Goal: Task Accomplishment & Management: Use online tool/utility

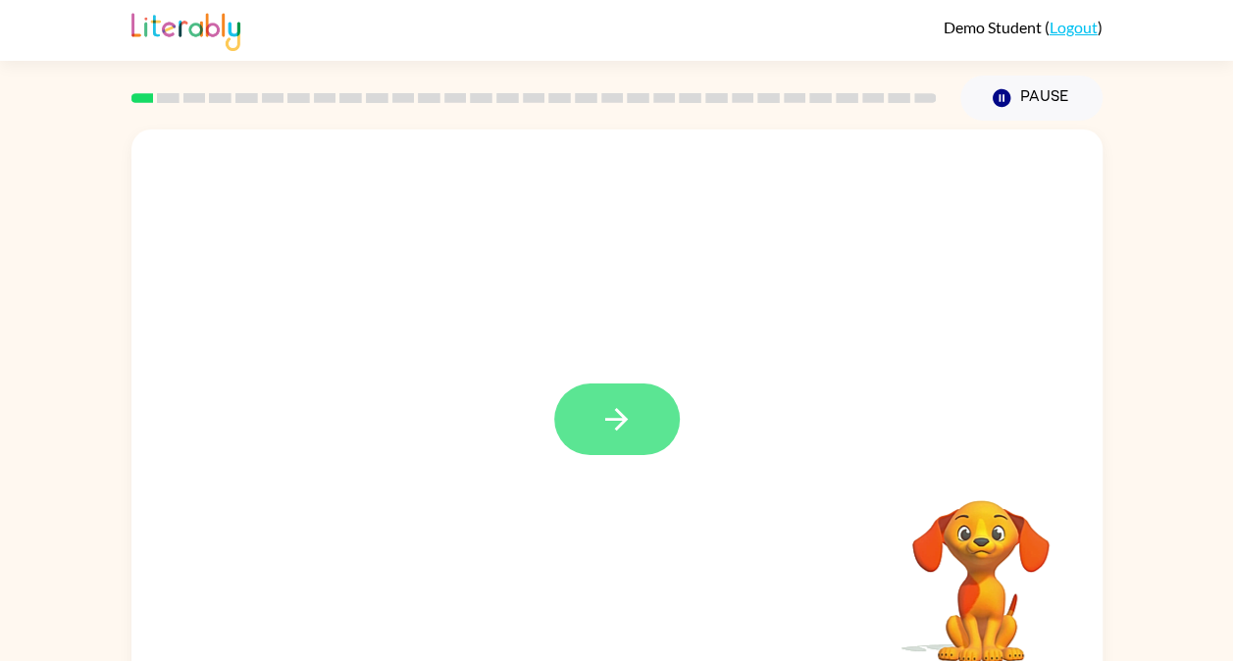
click at [633, 402] on icon "button" at bounding box center [616, 419] width 34 height 34
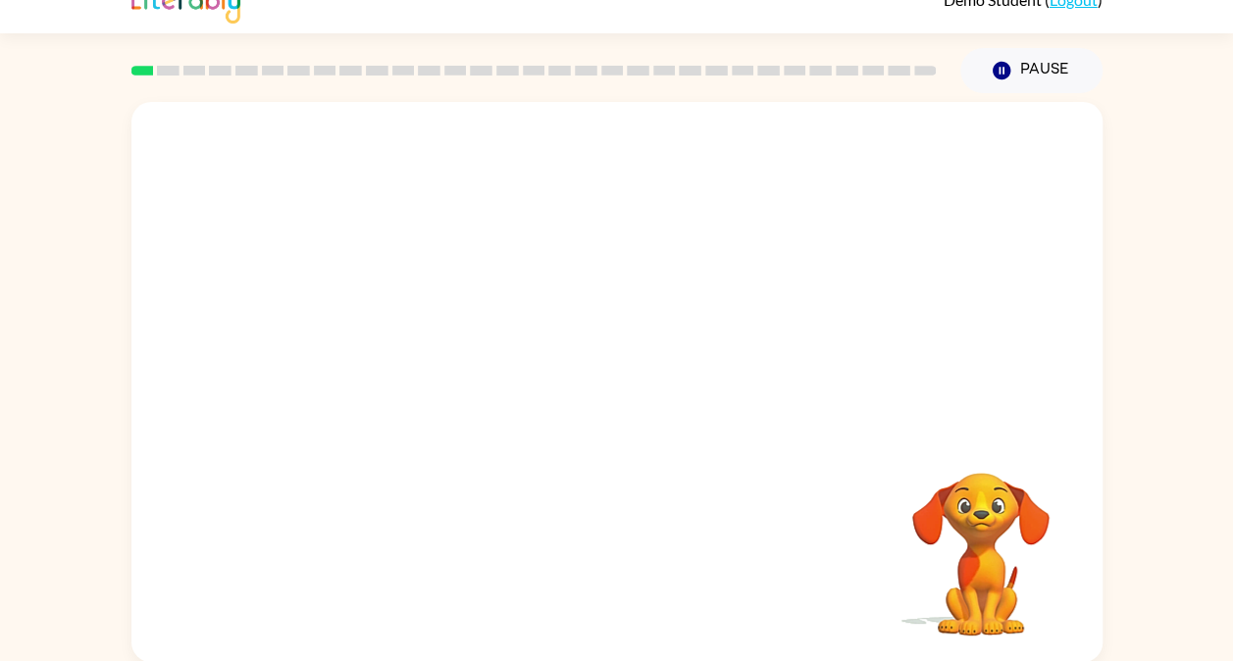
scroll to position [28, 0]
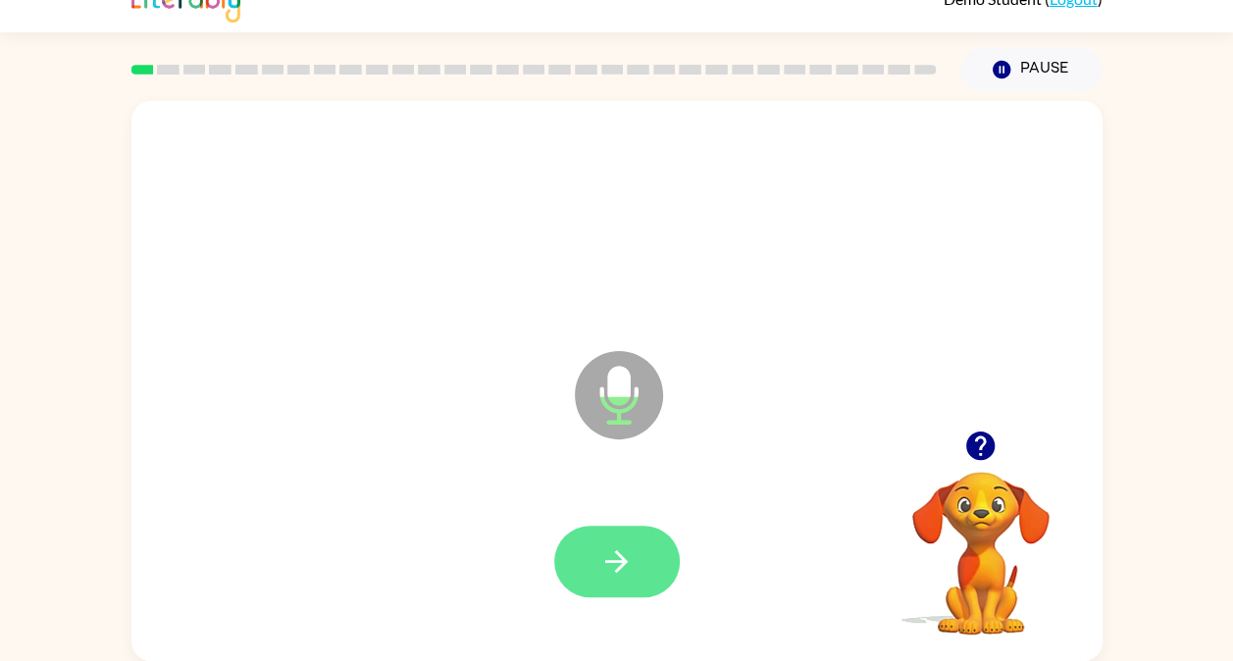
click at [612, 561] on icon "button" at bounding box center [616, 561] width 23 height 23
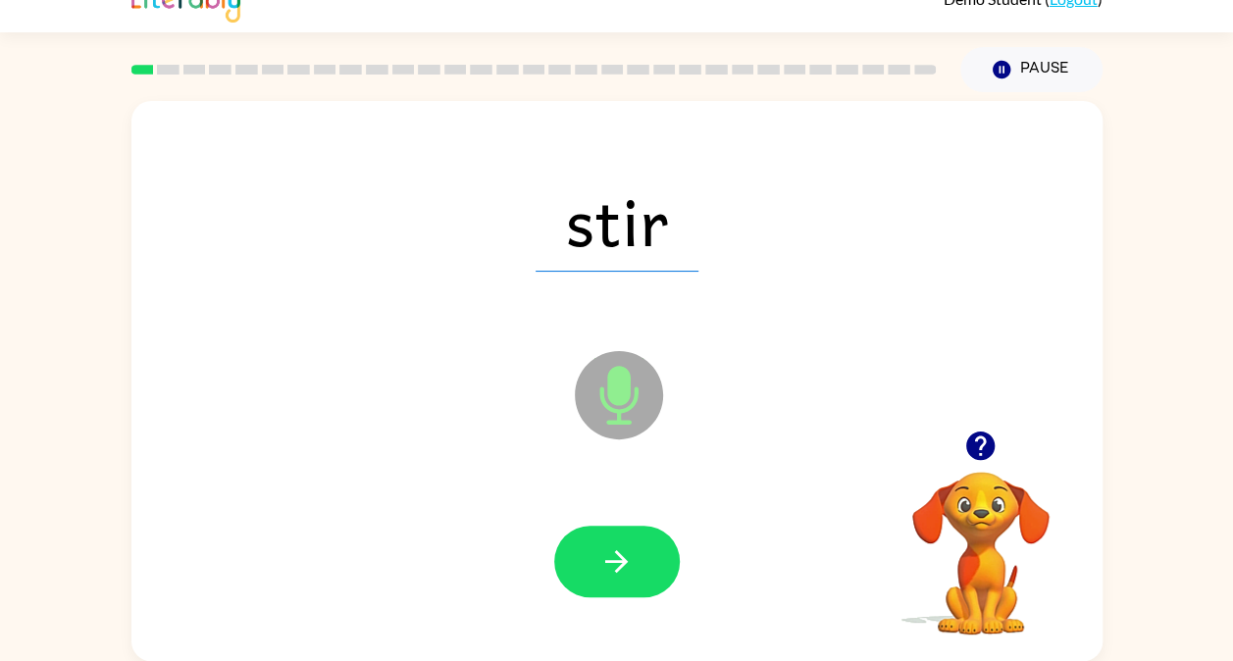
drag, startPoint x: 612, startPoint y: 561, endPoint x: 506, endPoint y: 542, distance: 107.8
click at [506, 542] on div at bounding box center [617, 562] width 932 height 161
click at [634, 563] on button "button" at bounding box center [617, 562] width 126 height 72
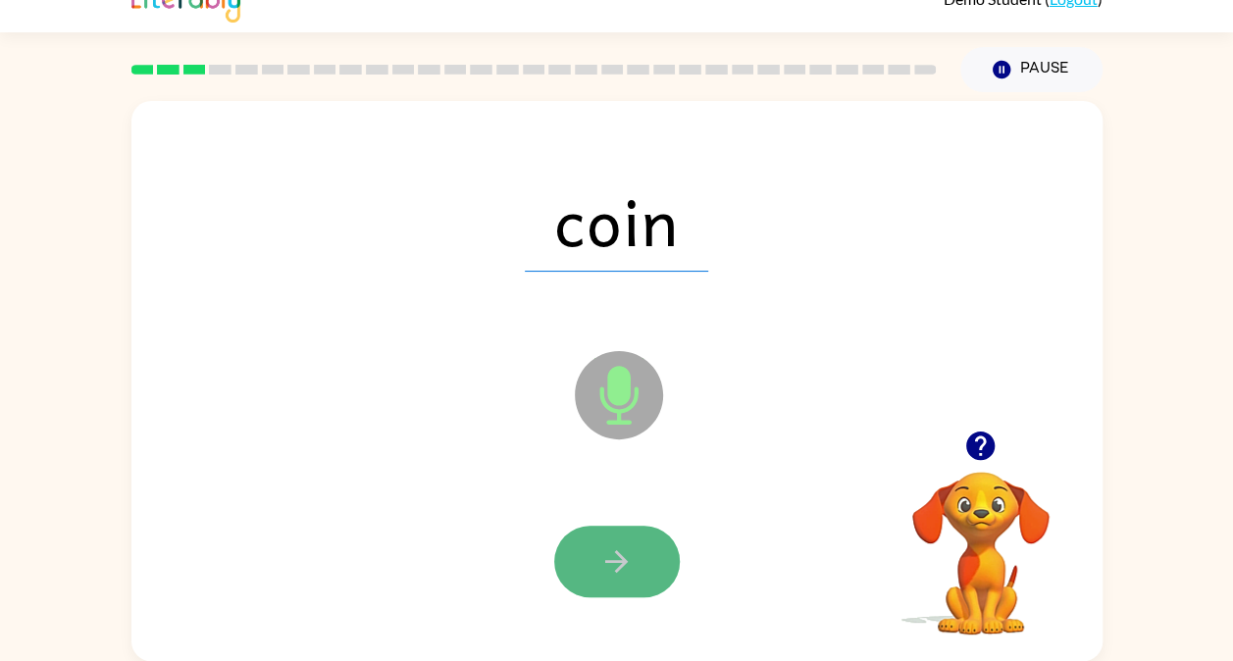
click at [632, 567] on icon "button" at bounding box center [616, 561] width 34 height 34
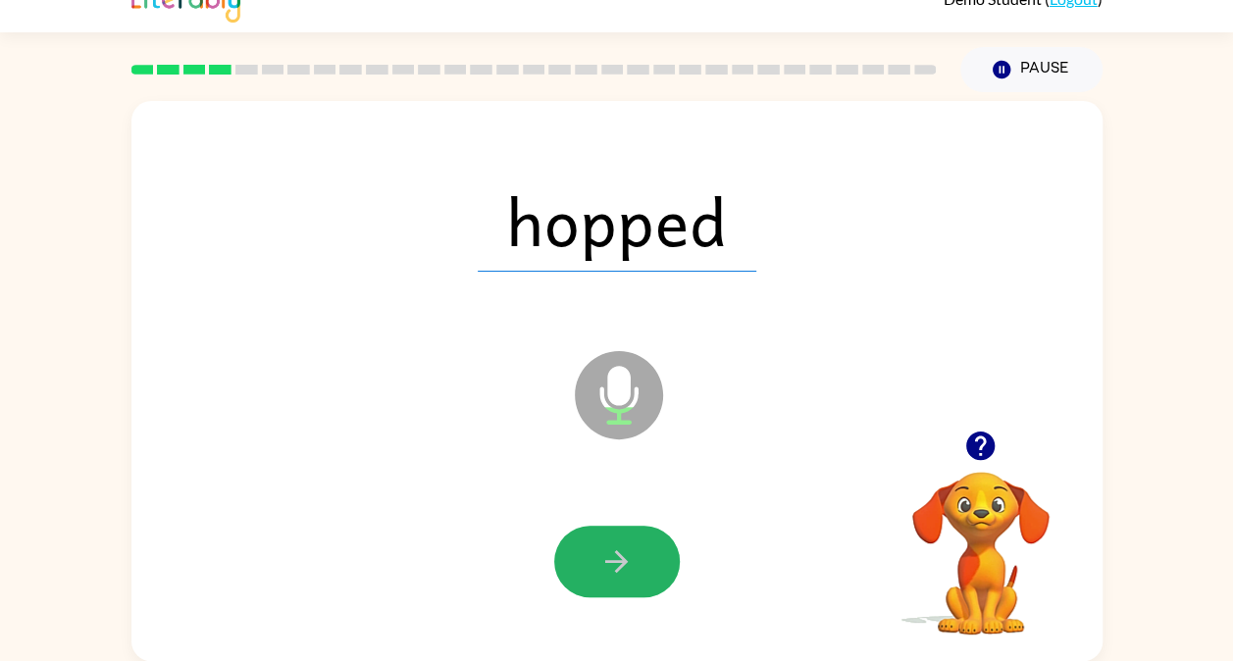
click at [632, 567] on icon "button" at bounding box center [616, 561] width 34 height 34
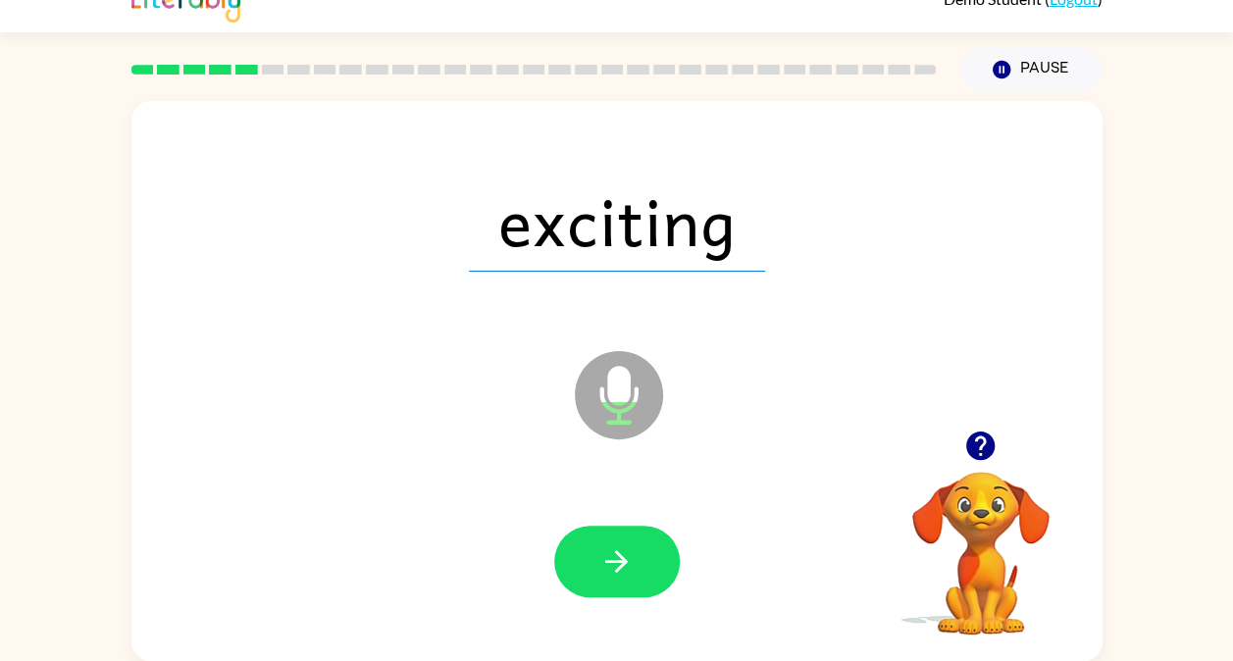
drag, startPoint x: 632, startPoint y: 567, endPoint x: 390, endPoint y: 485, distance: 255.0
click at [390, 485] on div at bounding box center [617, 562] width 932 height 161
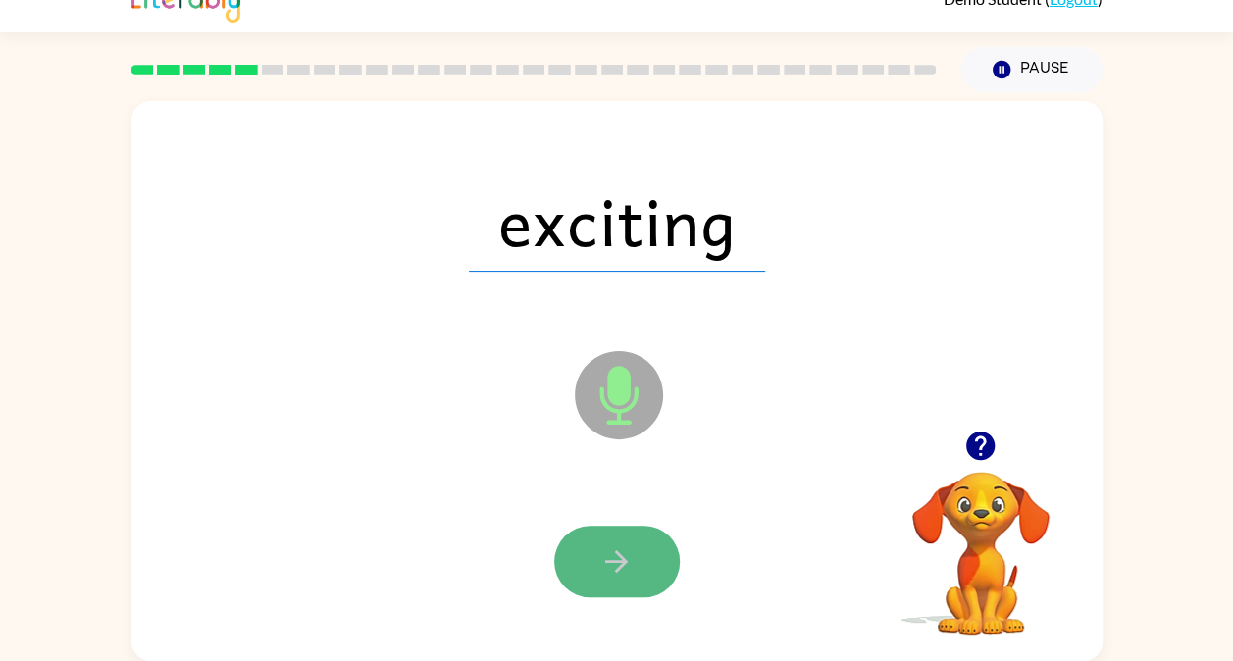
click at [612, 551] on icon "button" at bounding box center [616, 561] width 34 height 34
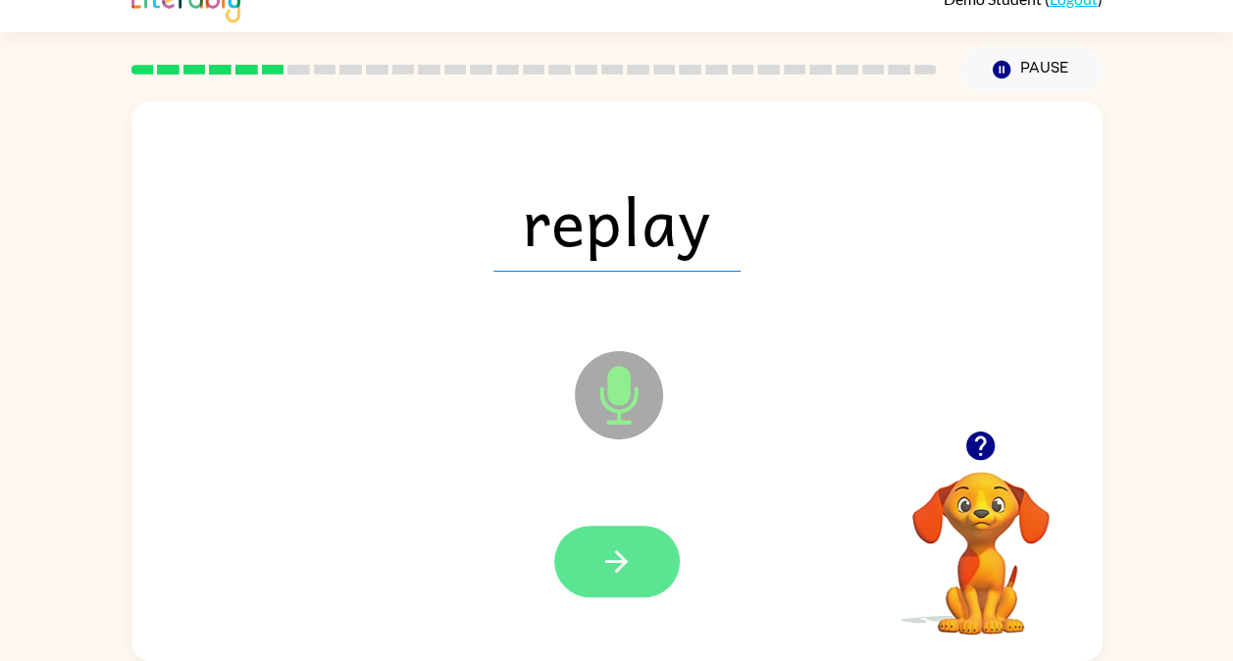
click at [608, 544] on icon "button" at bounding box center [616, 561] width 34 height 34
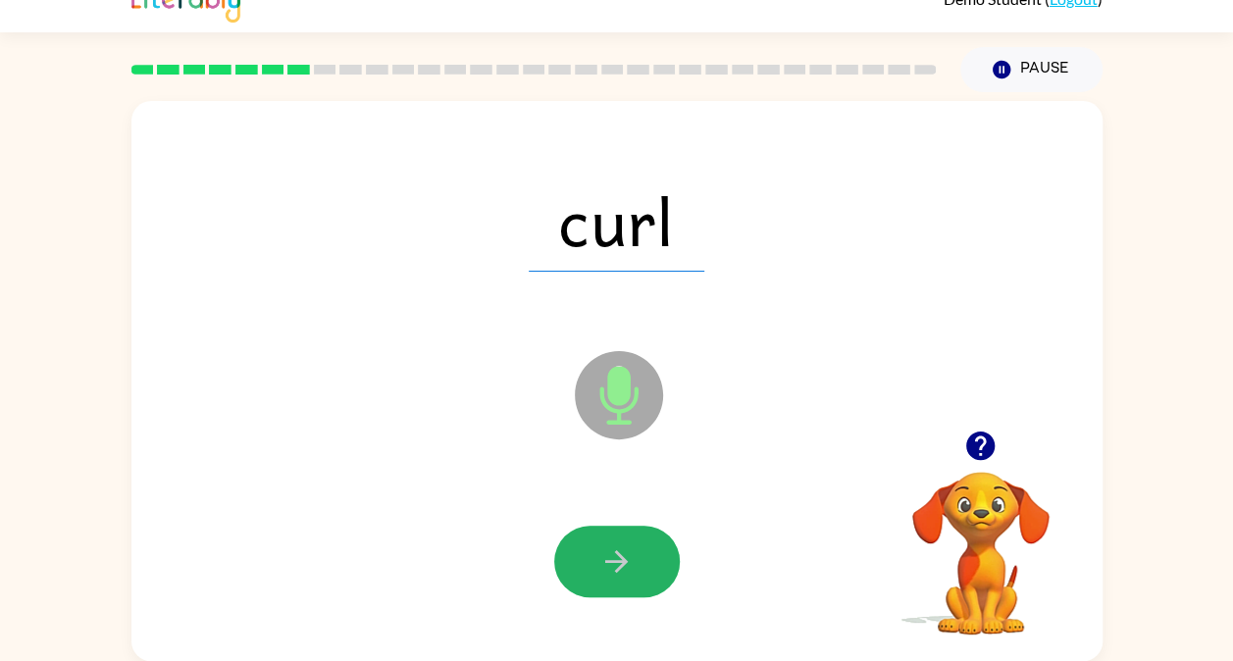
click at [608, 544] on icon "button" at bounding box center [616, 561] width 34 height 34
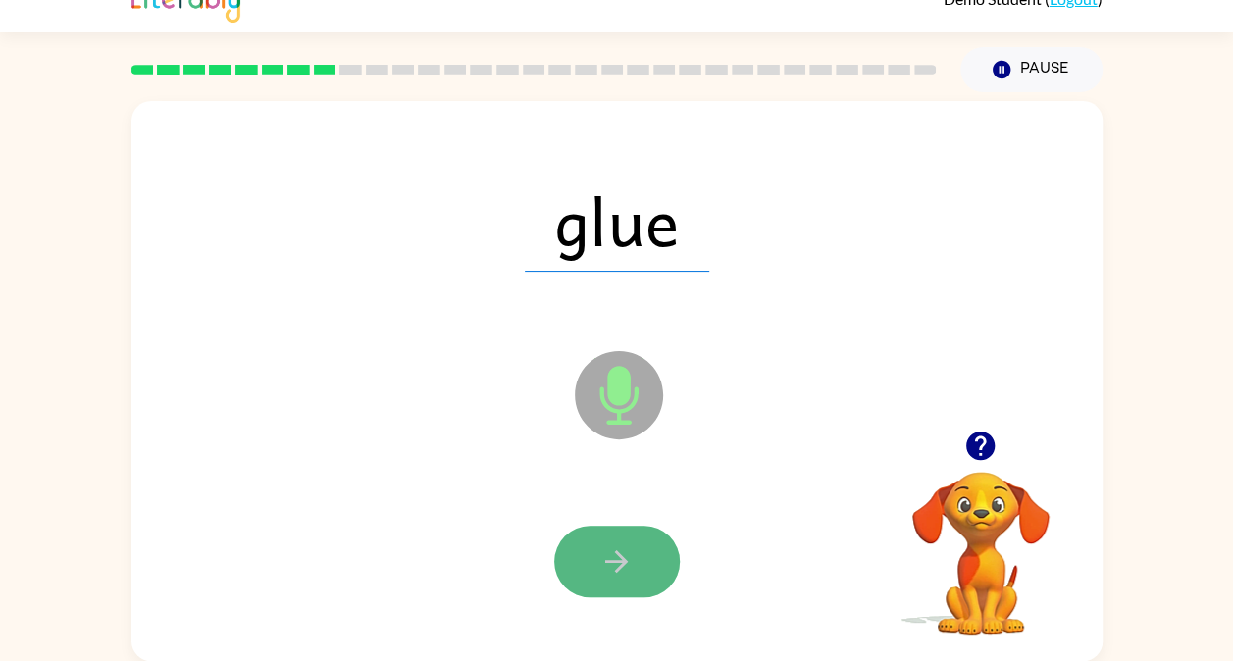
click at [615, 564] on icon "button" at bounding box center [616, 561] width 34 height 34
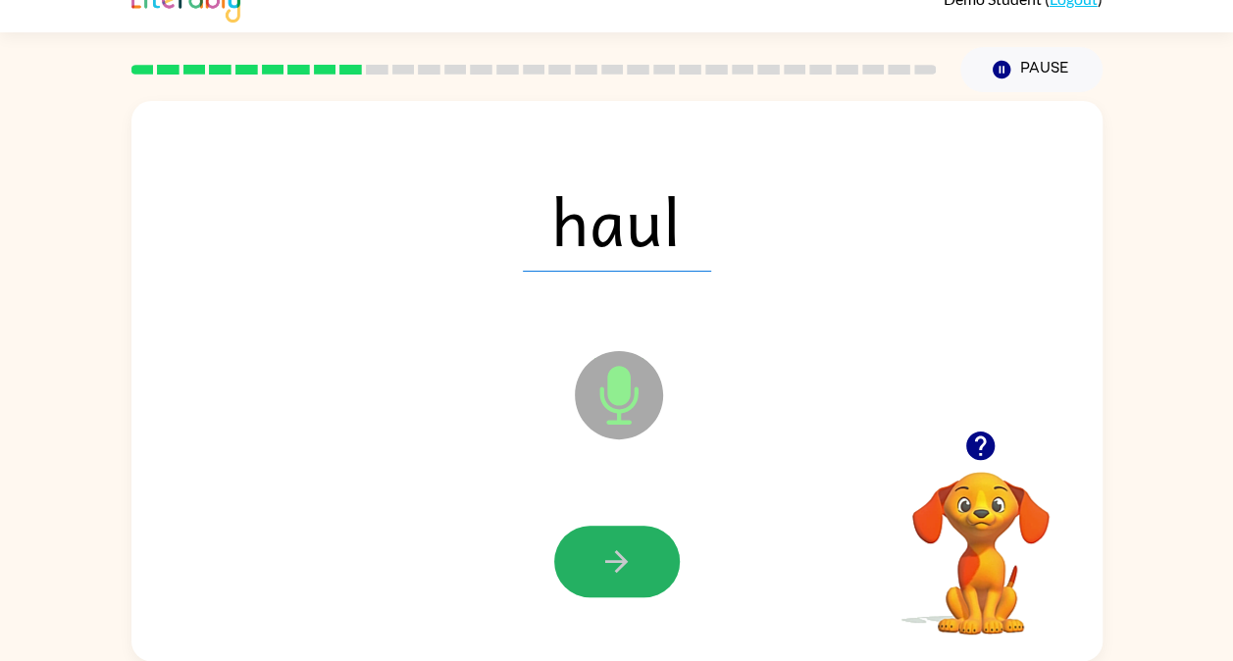
click at [615, 564] on icon "button" at bounding box center [616, 561] width 34 height 34
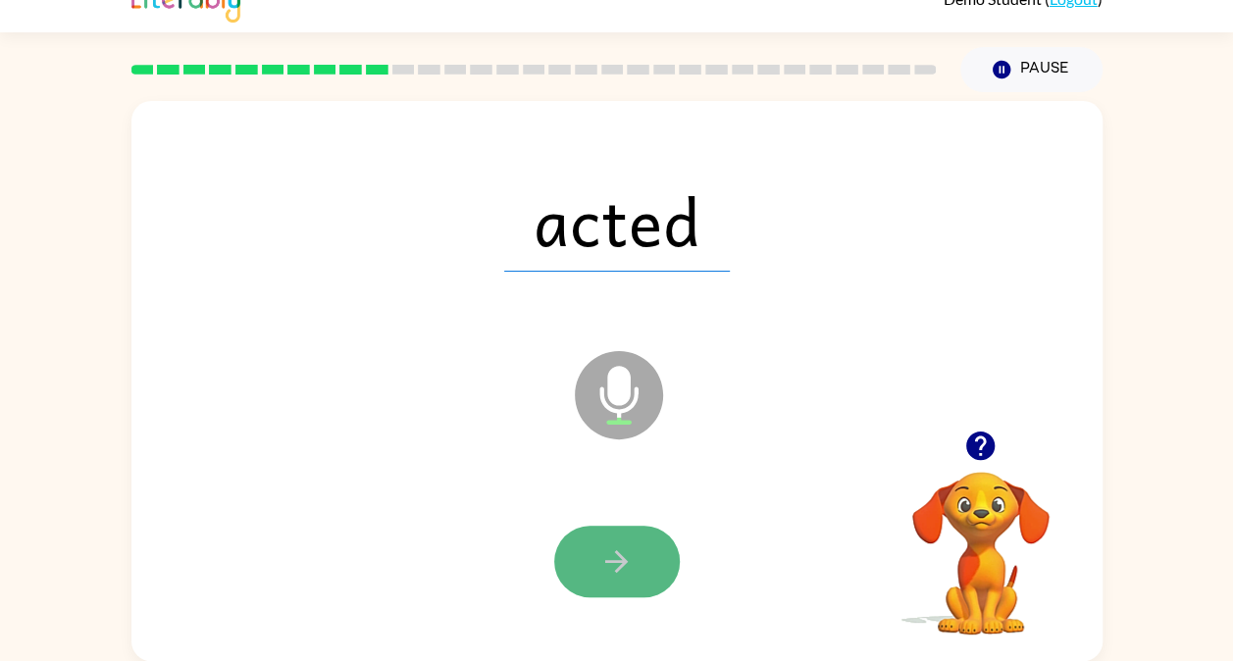
click at [612, 561] on icon "button" at bounding box center [616, 561] width 23 height 23
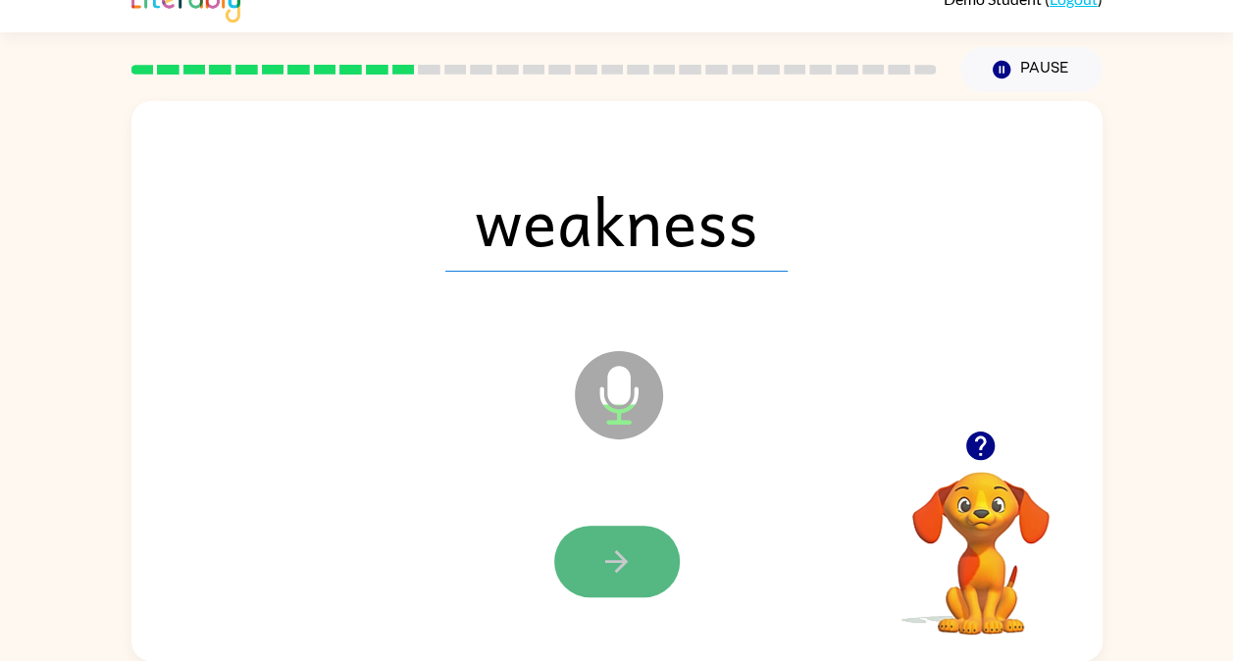
click at [617, 572] on icon "button" at bounding box center [616, 561] width 34 height 34
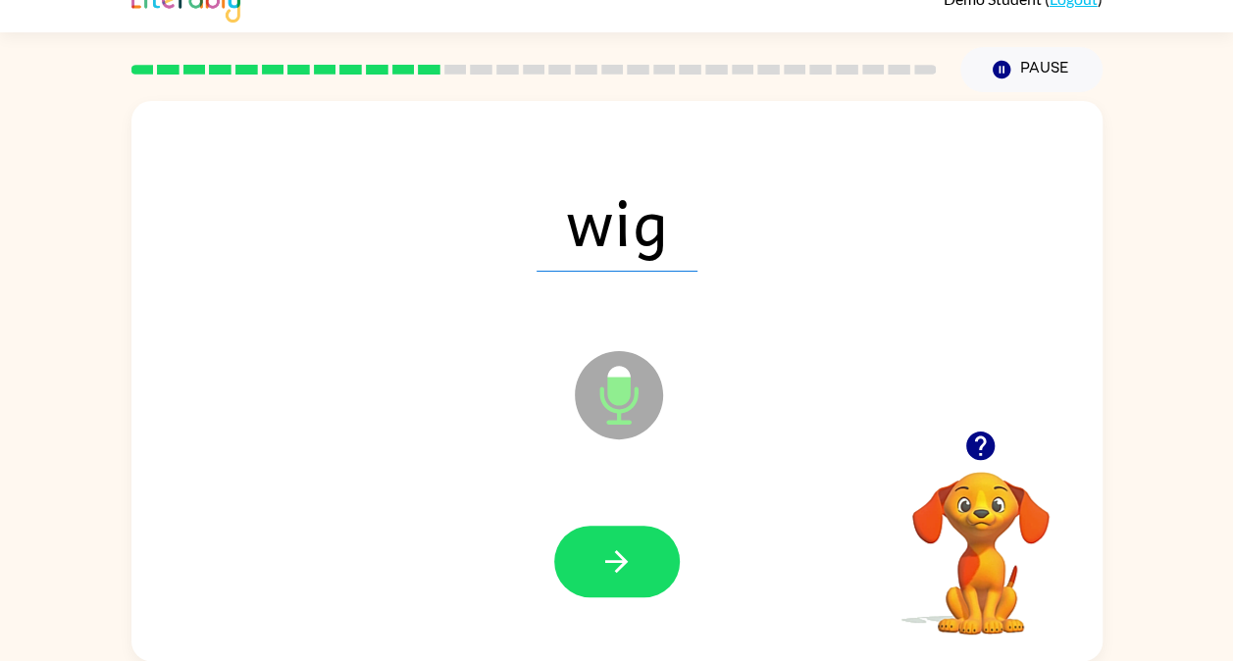
click at [617, 572] on icon "button" at bounding box center [616, 561] width 34 height 34
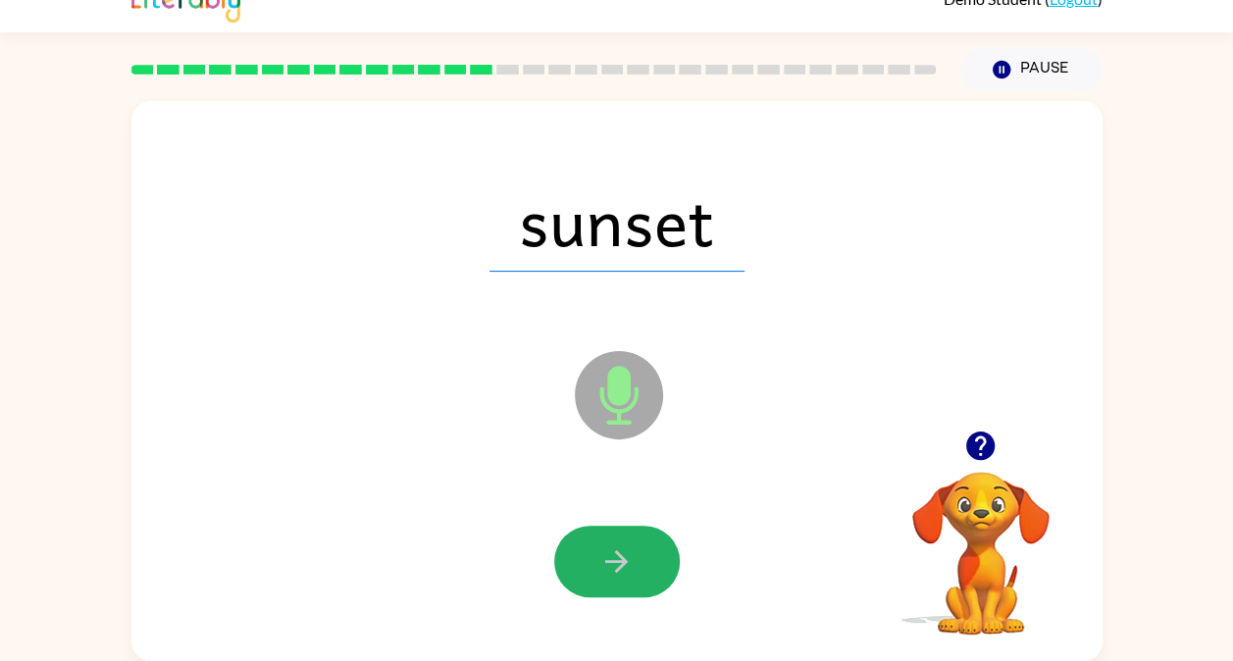
click at [617, 572] on icon "button" at bounding box center [616, 561] width 34 height 34
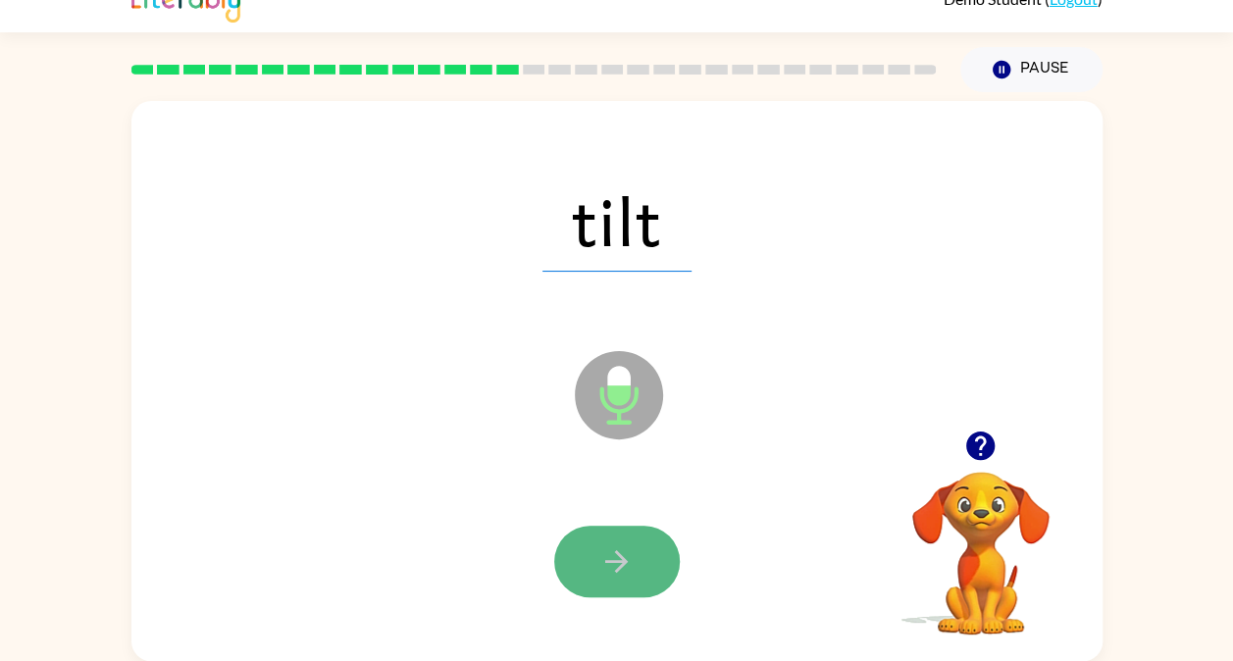
click at [613, 567] on icon "button" at bounding box center [616, 561] width 34 height 34
click at [630, 564] on icon "button" at bounding box center [616, 561] width 34 height 34
click at [612, 564] on icon "button" at bounding box center [616, 561] width 34 height 34
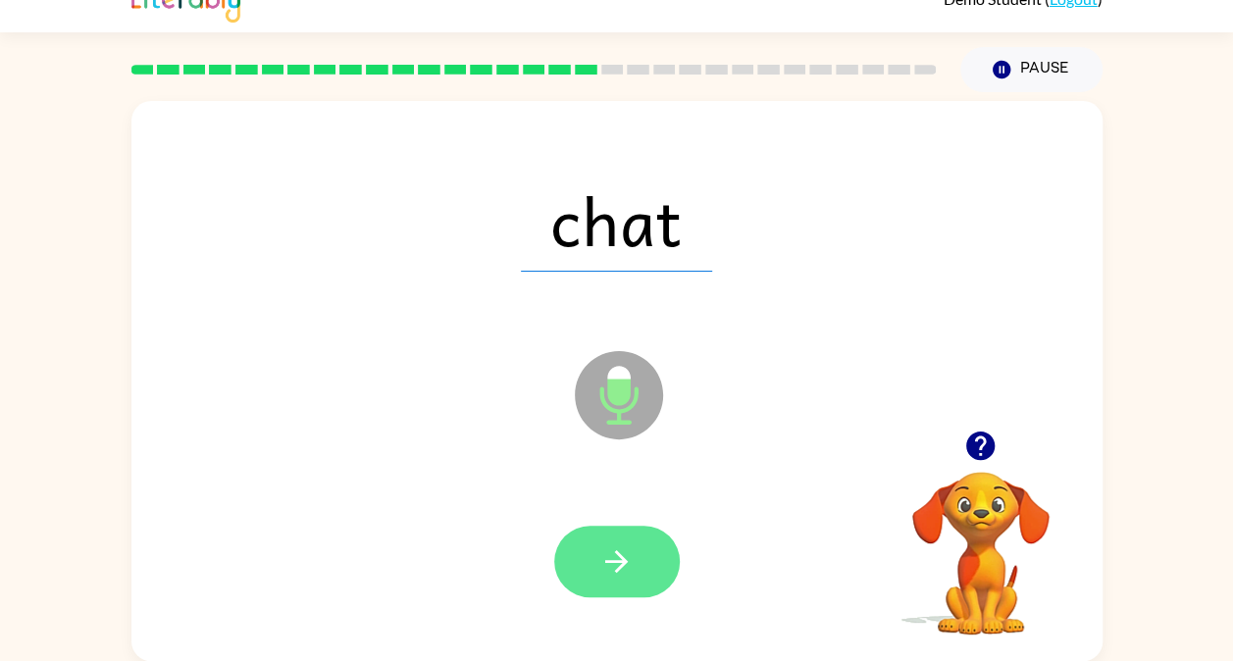
click at [604, 569] on icon "button" at bounding box center [616, 561] width 34 height 34
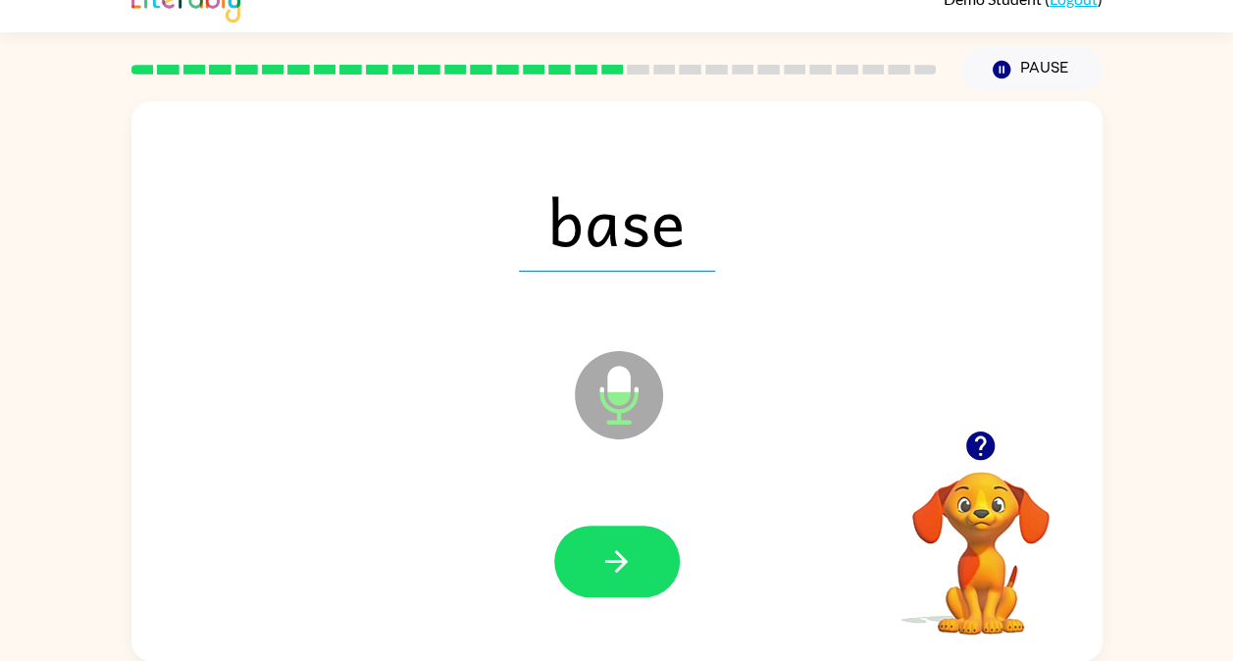
click at [604, 569] on icon "button" at bounding box center [616, 561] width 34 height 34
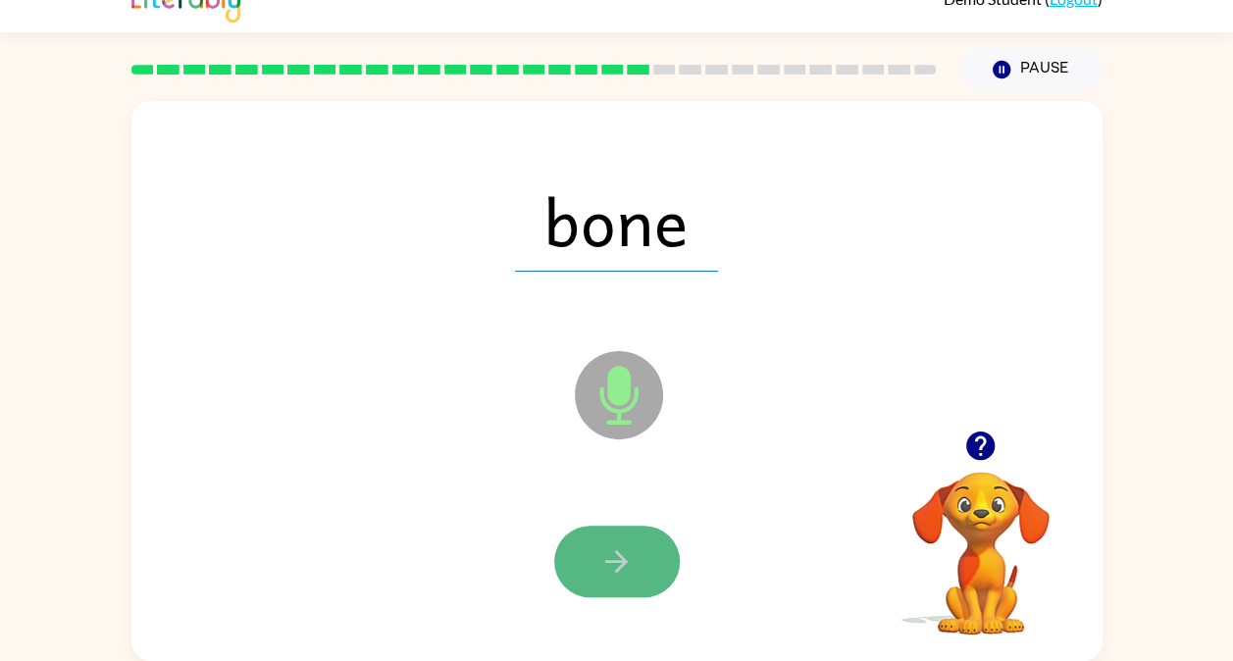
click at [604, 569] on icon "button" at bounding box center [616, 561] width 34 height 34
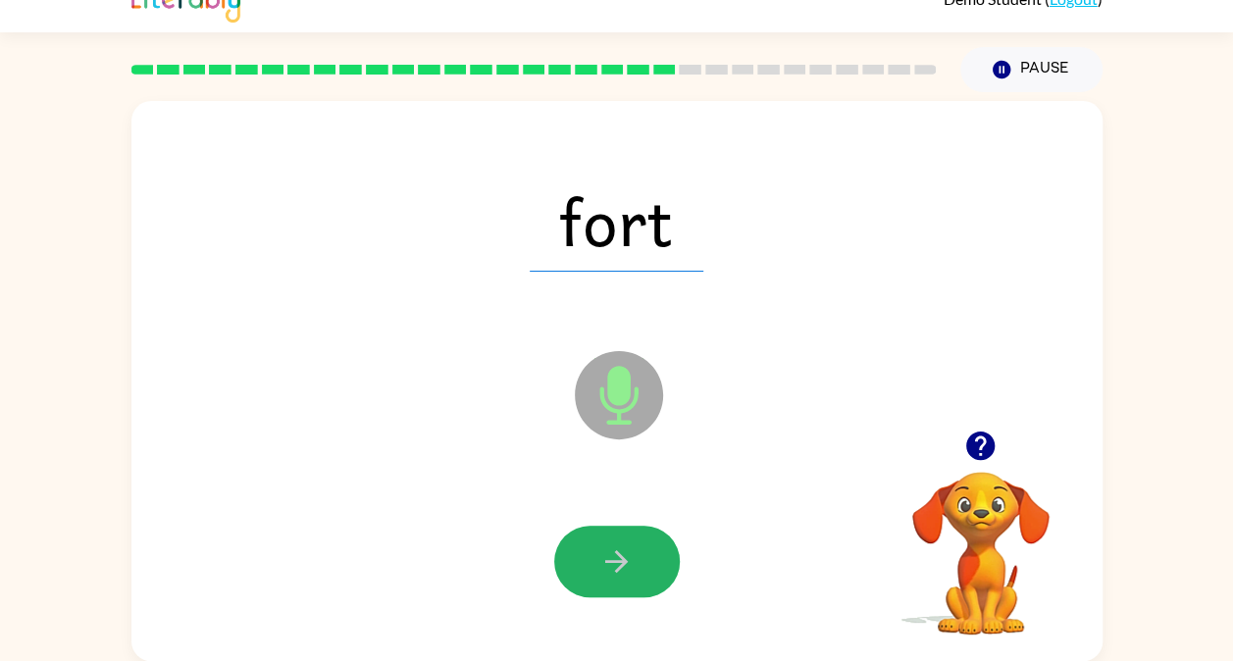
click at [604, 569] on icon "button" at bounding box center [616, 561] width 34 height 34
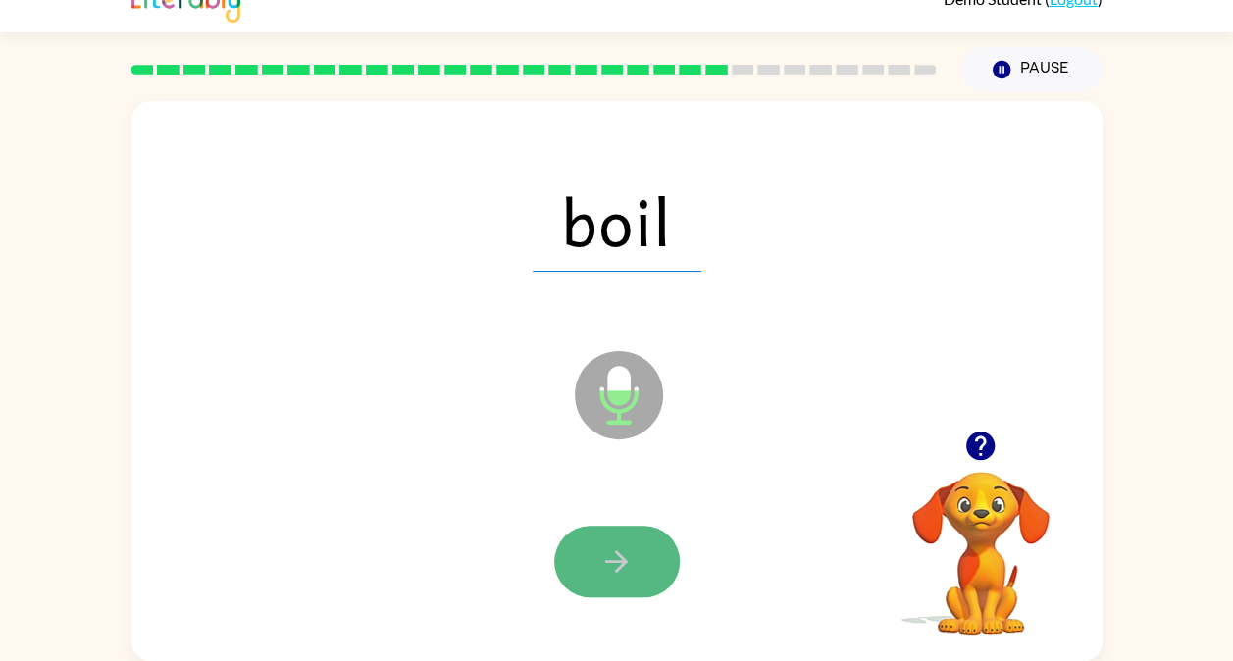
click at [605, 569] on icon "button" at bounding box center [616, 561] width 34 height 34
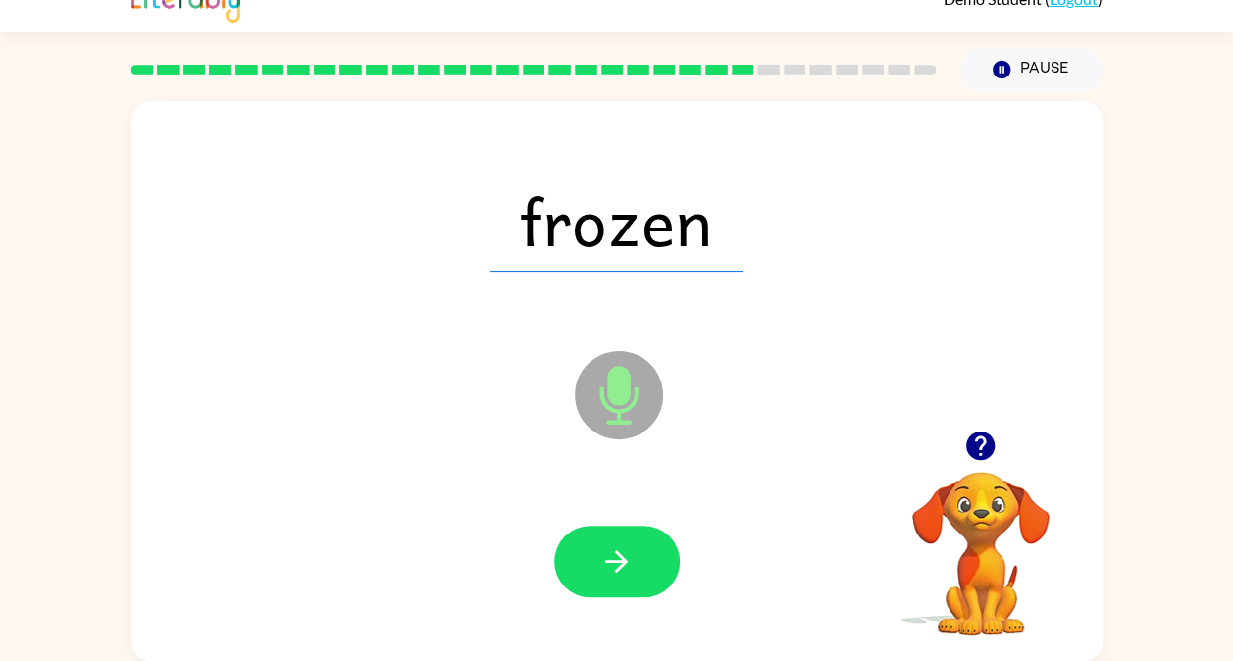
click at [605, 569] on icon "button" at bounding box center [616, 561] width 34 height 34
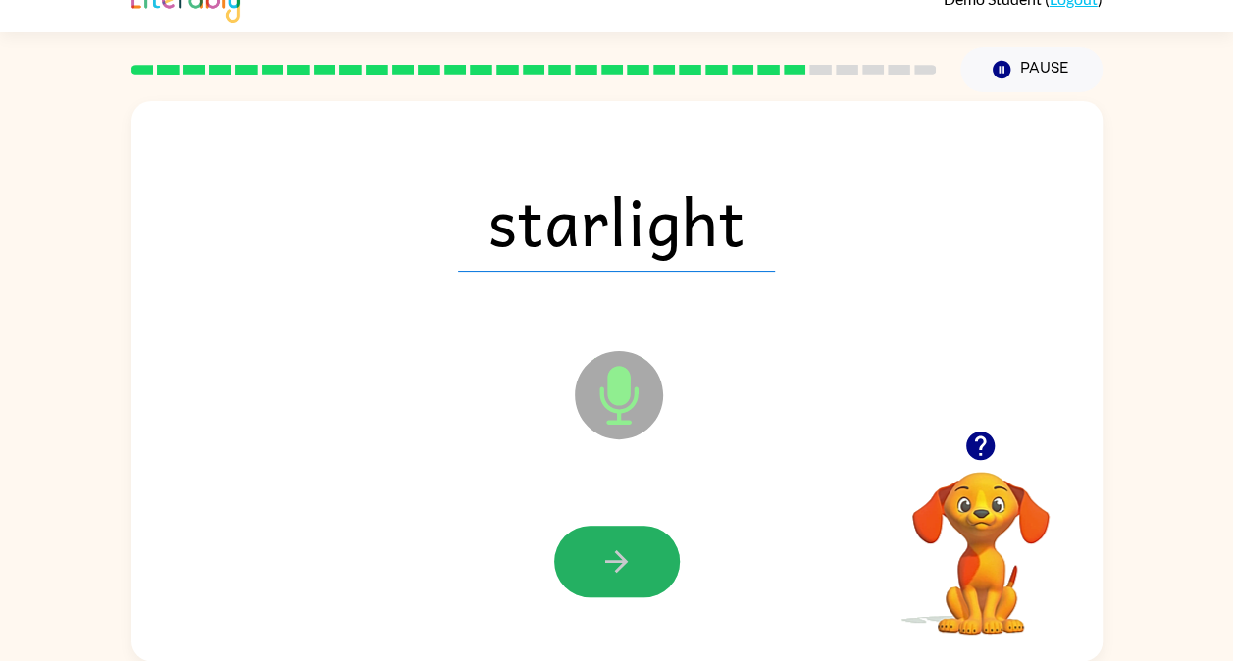
click at [605, 569] on icon "button" at bounding box center [616, 561] width 34 height 34
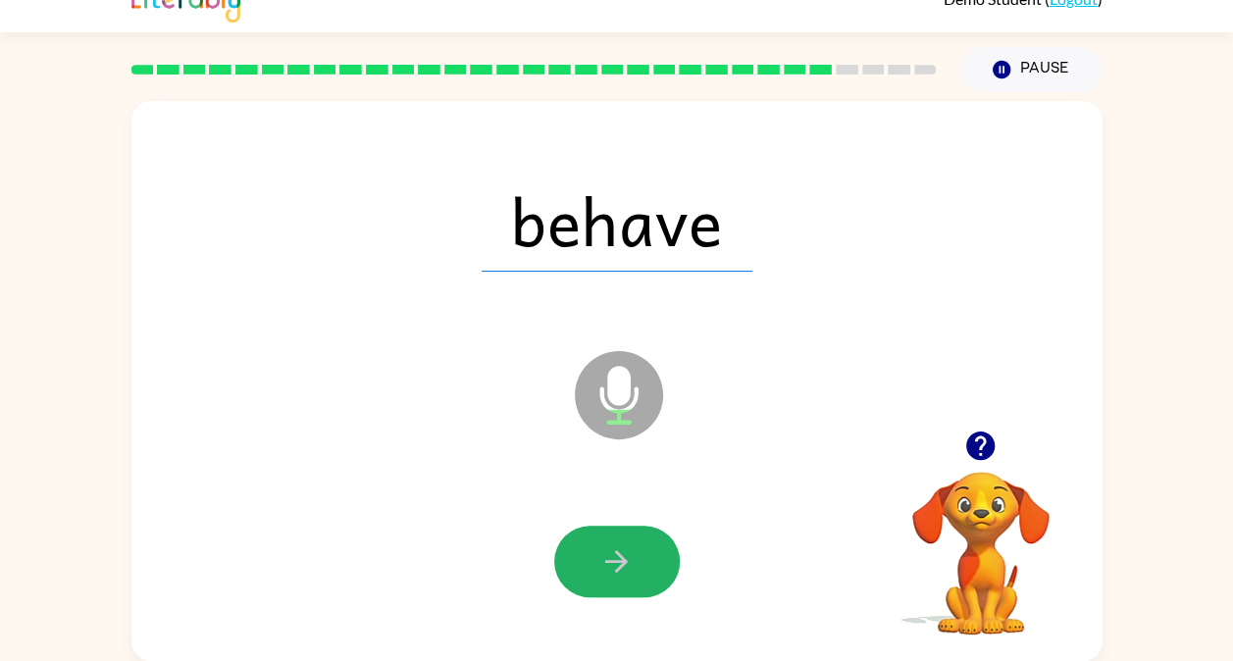
click at [605, 569] on icon "button" at bounding box center [616, 561] width 34 height 34
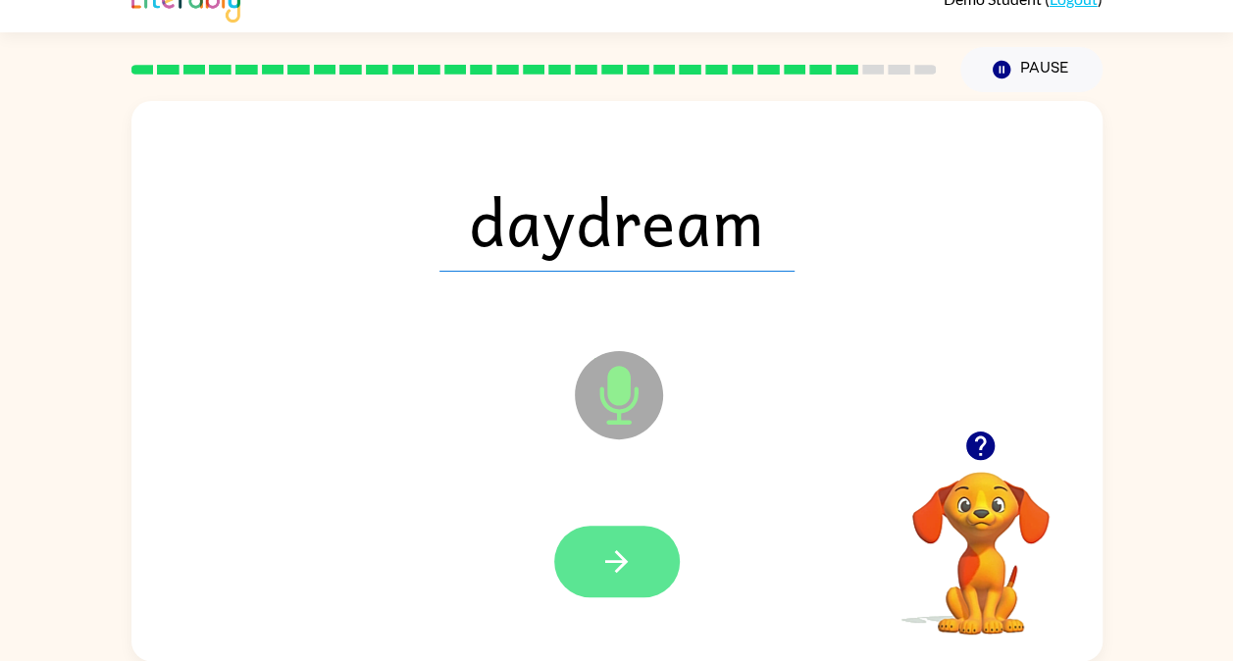
click at [639, 551] on button "button" at bounding box center [617, 562] width 126 height 72
